Goal: Task Accomplishment & Management: Manage account settings

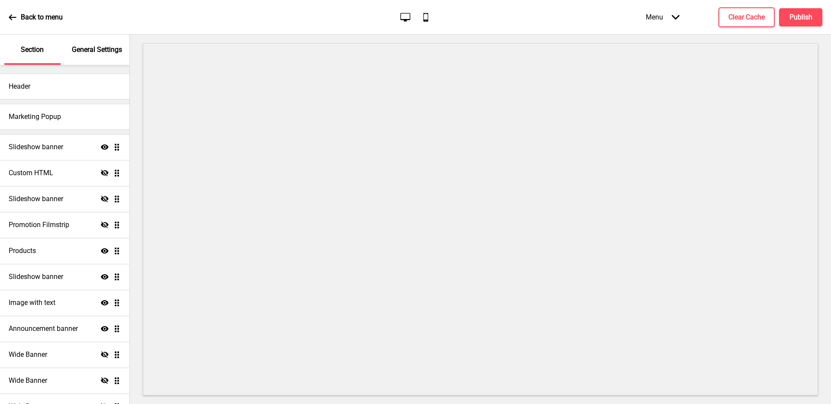
click at [93, 53] on p "General Settings" at bounding box center [97, 50] width 50 height 10
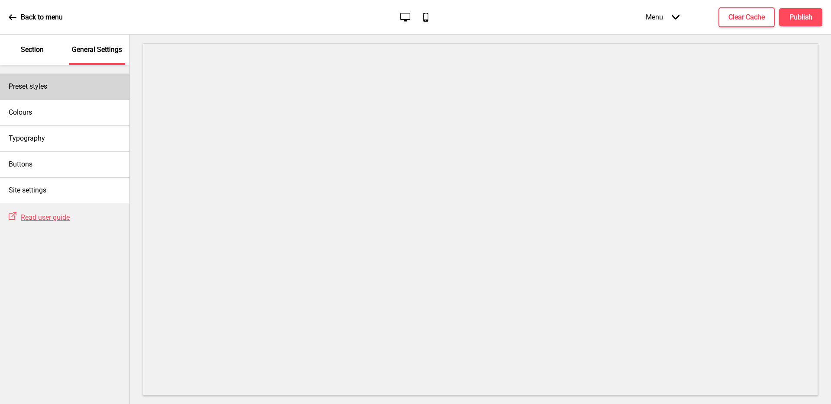
click at [93, 84] on div "Preset styles" at bounding box center [64, 87] width 129 height 26
select select "Custom"
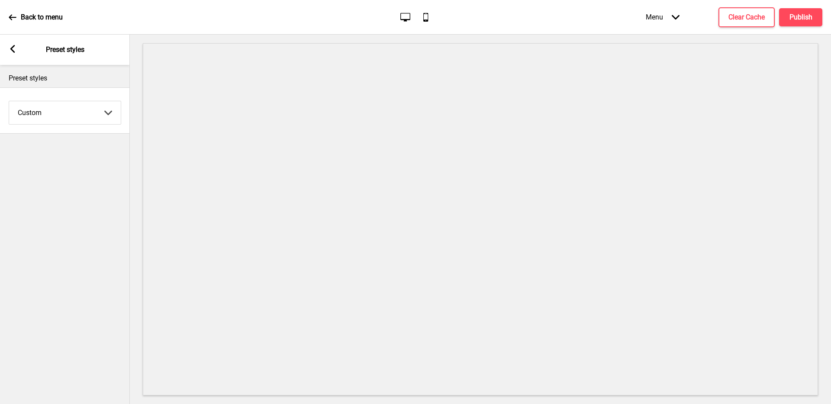
click at [12, 50] on icon at bounding box center [12, 49] width 5 height 8
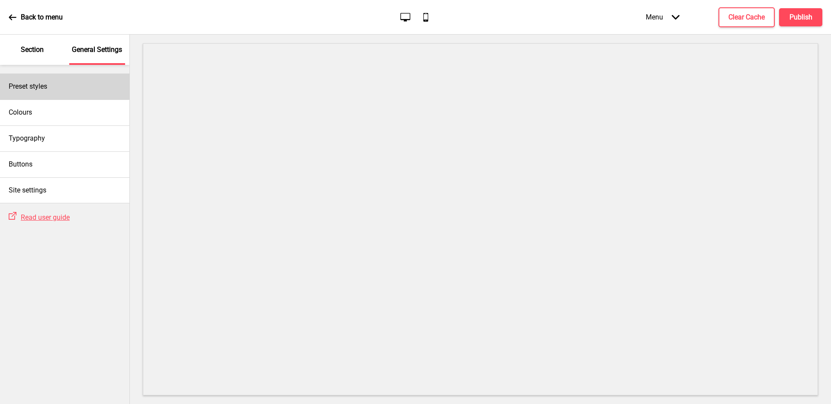
click at [73, 90] on div "Preset styles" at bounding box center [64, 87] width 129 height 26
select select "Custom"
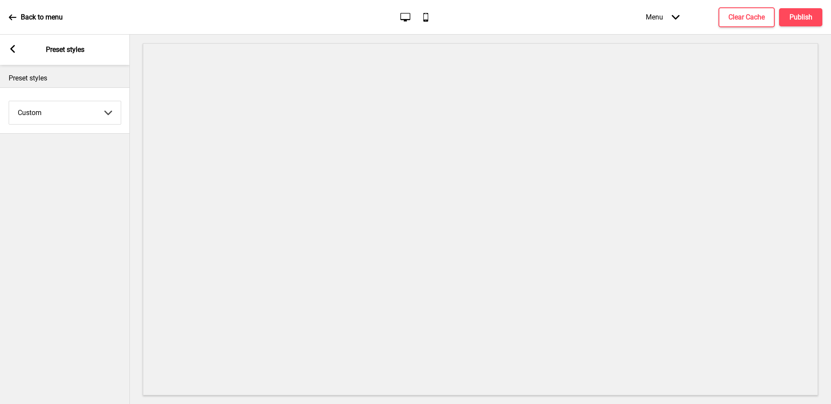
click at [17, 49] on div "Arrow left Preset styles" at bounding box center [65, 50] width 130 height 30
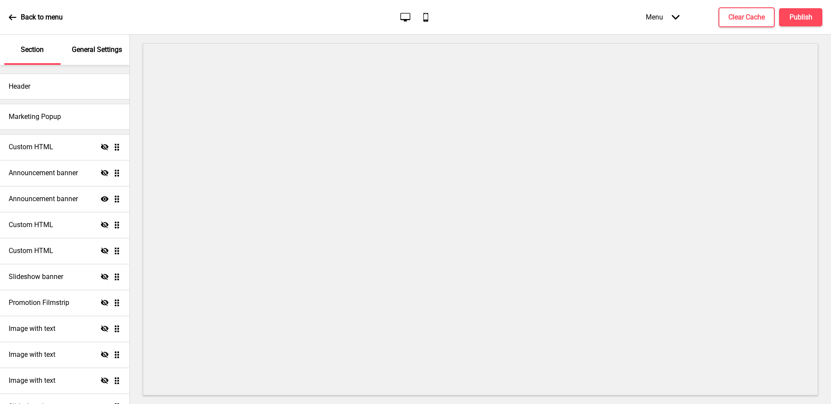
click at [85, 42] on div "General Settings" at bounding box center [97, 50] width 56 height 30
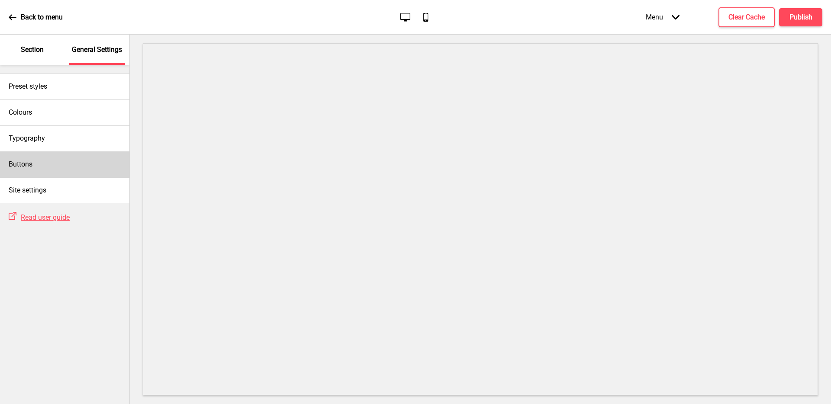
click at [57, 166] on div "Buttons" at bounding box center [64, 165] width 129 height 26
